Goal: Use online tool/utility: Utilize a website feature to perform a specific function

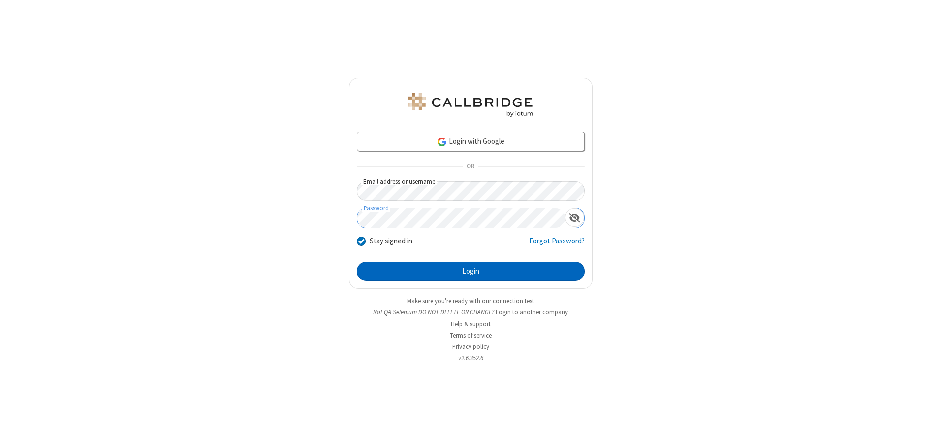
click at [471, 271] on button "Login" at bounding box center [471, 271] width 228 height 20
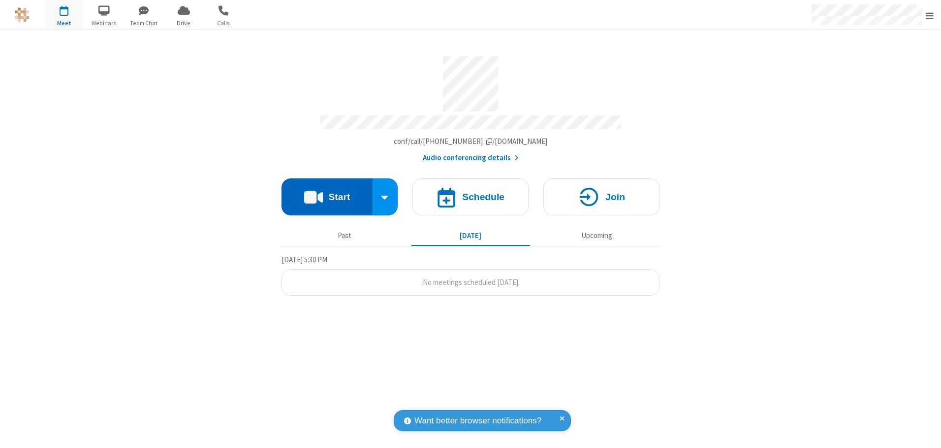
click at [327, 193] on button "Start" at bounding box center [327, 196] width 91 height 37
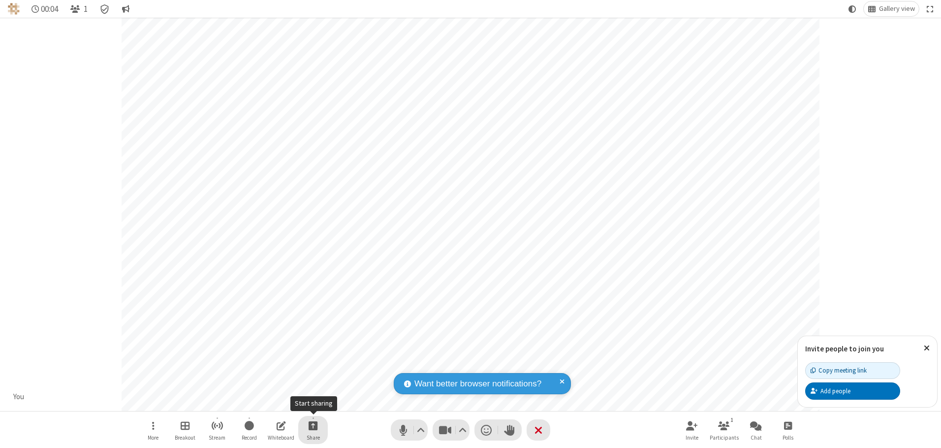
click at [313, 425] on span "Start sharing" at bounding box center [313, 425] width 9 height 12
click at [313, 365] on span "Share additional camera" at bounding box center [319, 367] width 73 height 8
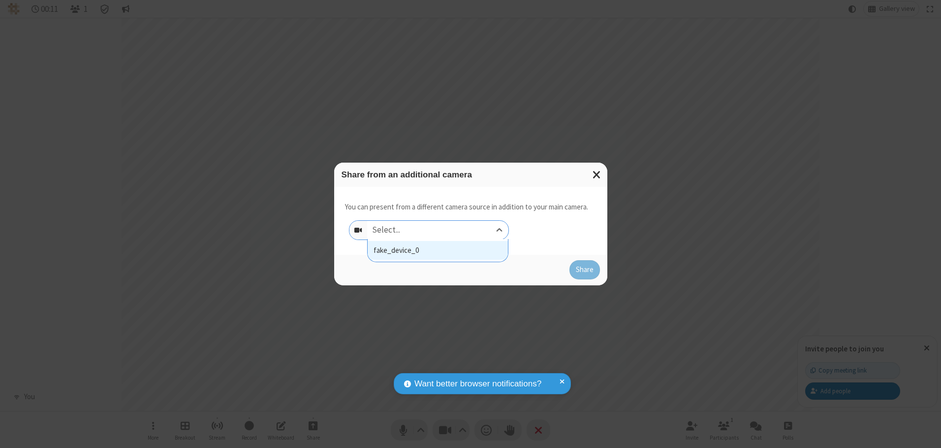
click at [438, 229] on div "Select..." at bounding box center [437, 230] width 141 height 19
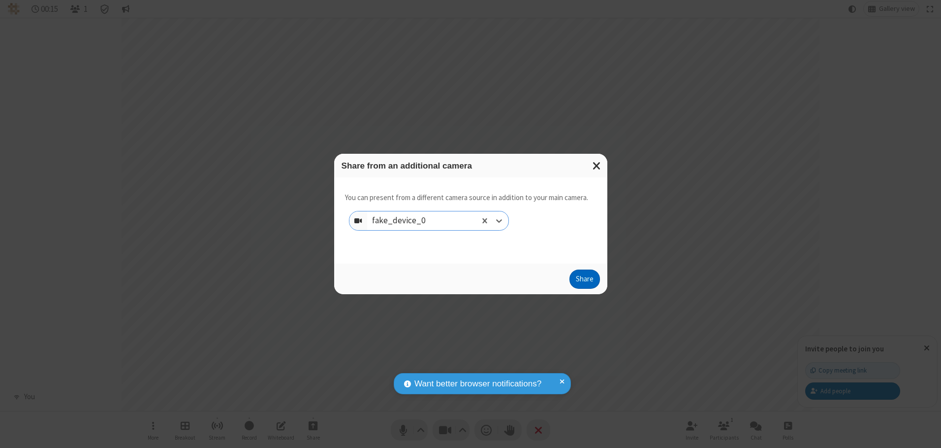
click at [584, 281] on button "Share" at bounding box center [585, 279] width 31 height 20
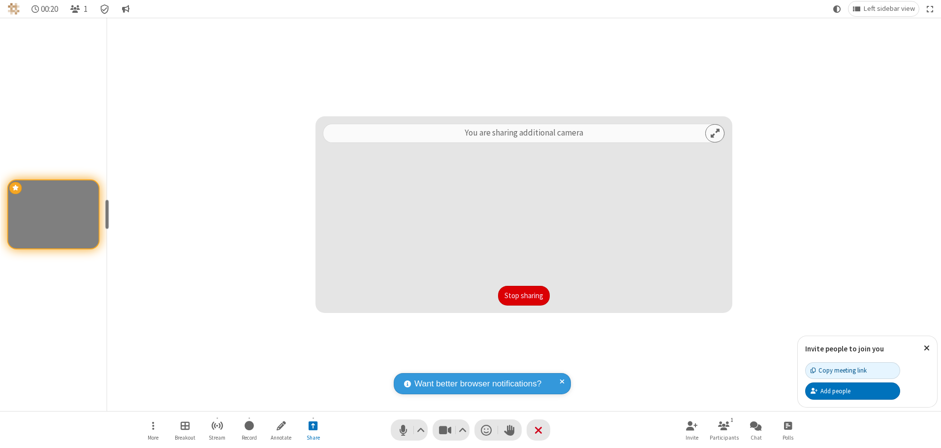
click at [524, 295] on button "Stop sharing" at bounding box center [524, 296] width 52 height 20
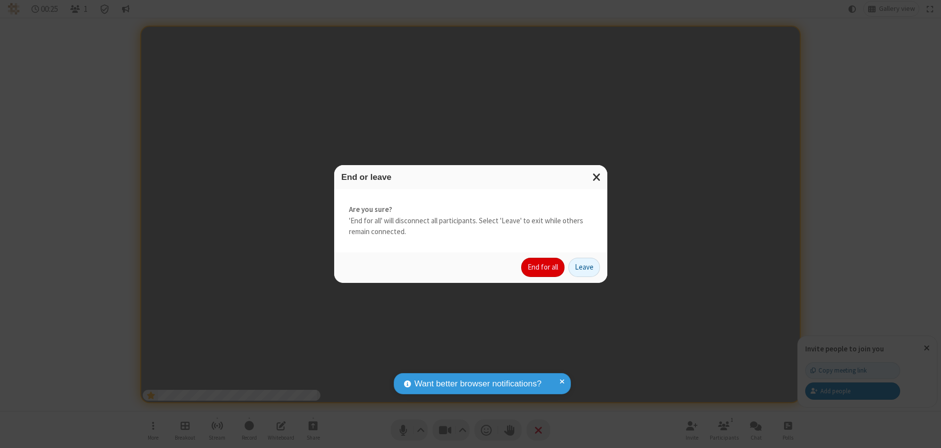
click at [544, 267] on button "End for all" at bounding box center [542, 267] width 43 height 20
